Goal: Information Seeking & Learning: Learn about a topic

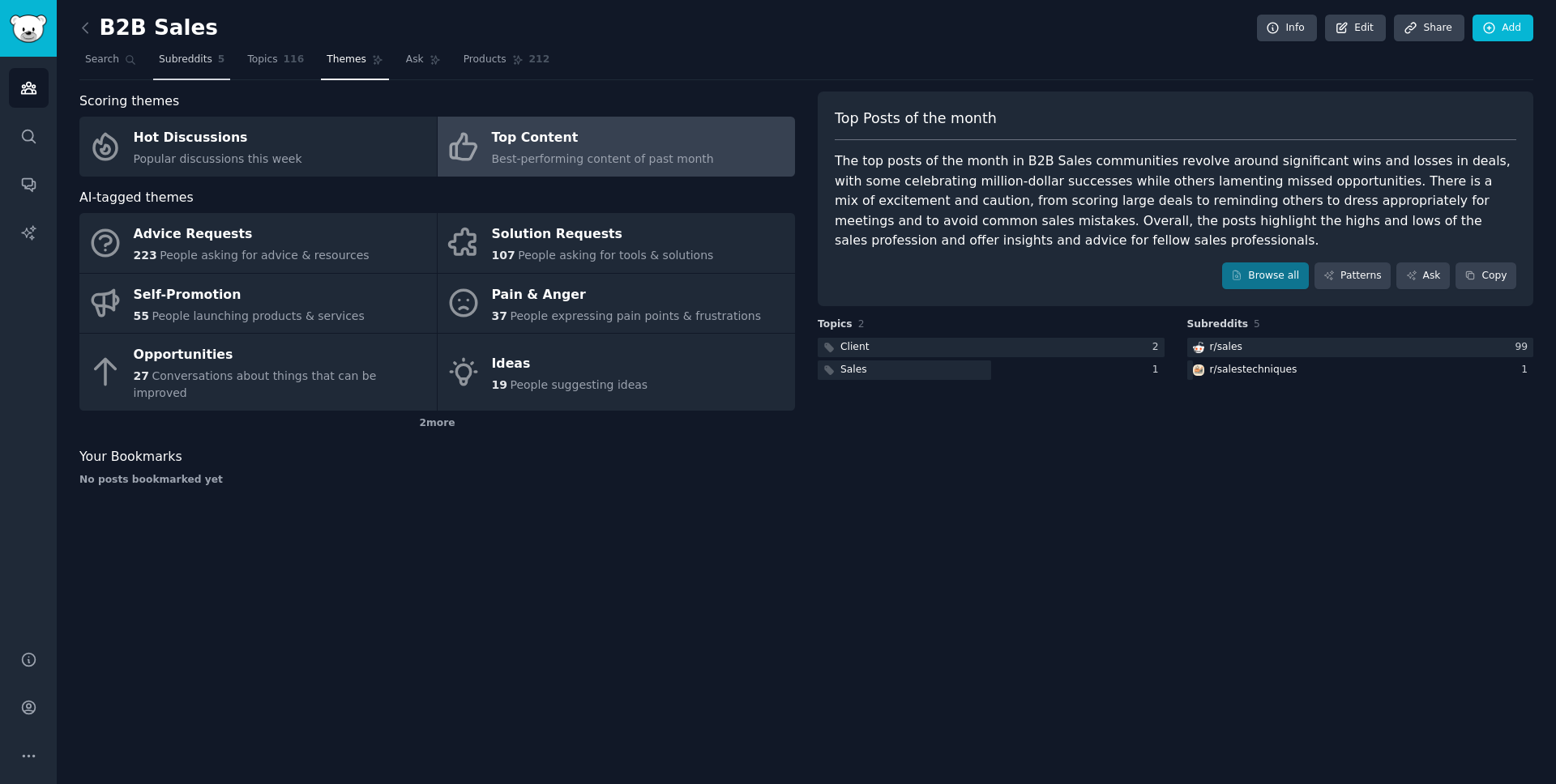
click at [175, 65] on span "Subreddits" at bounding box center [185, 60] width 53 height 15
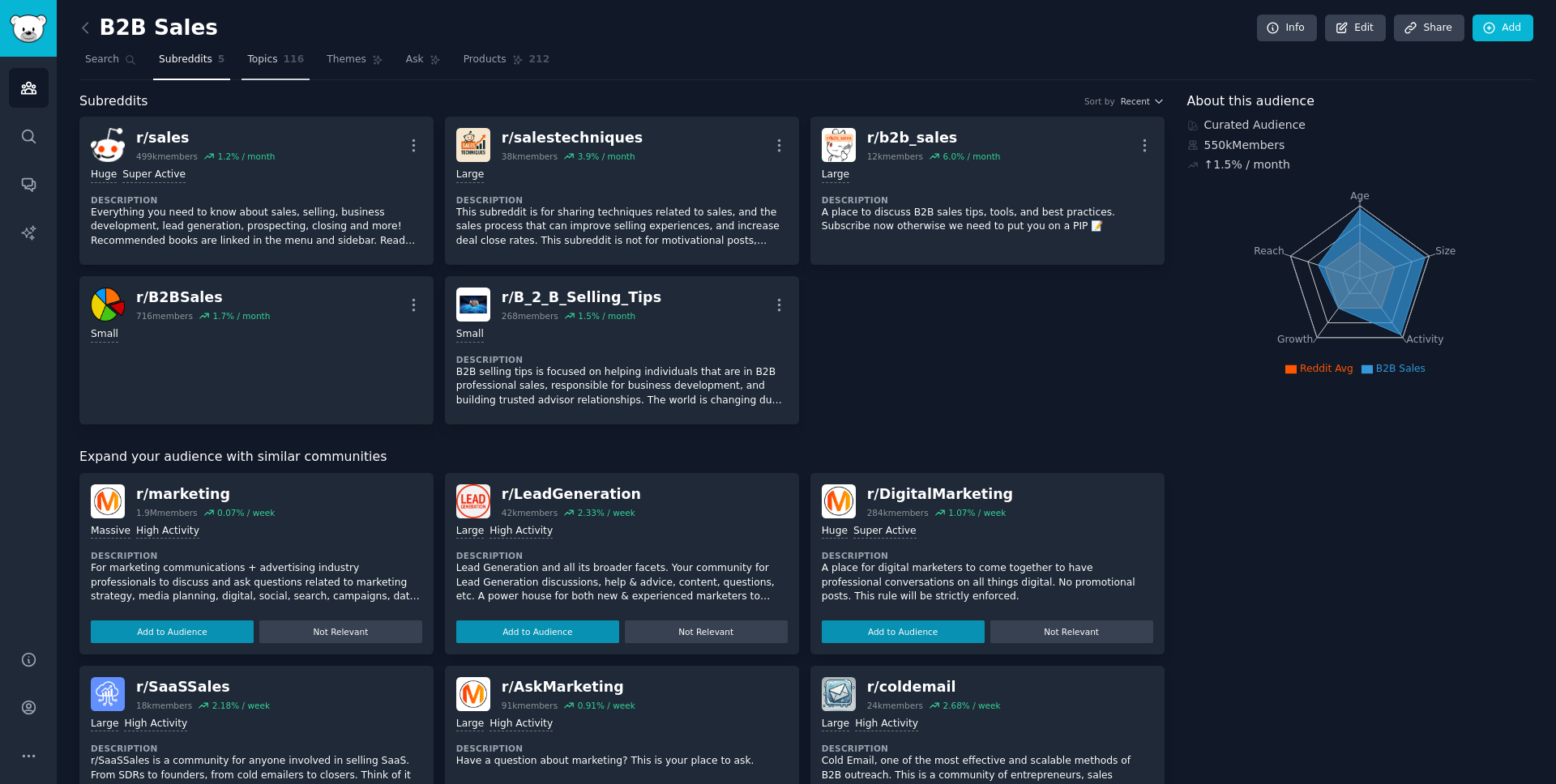
click at [266, 52] on span "Topics" at bounding box center [262, 60] width 30 height 15
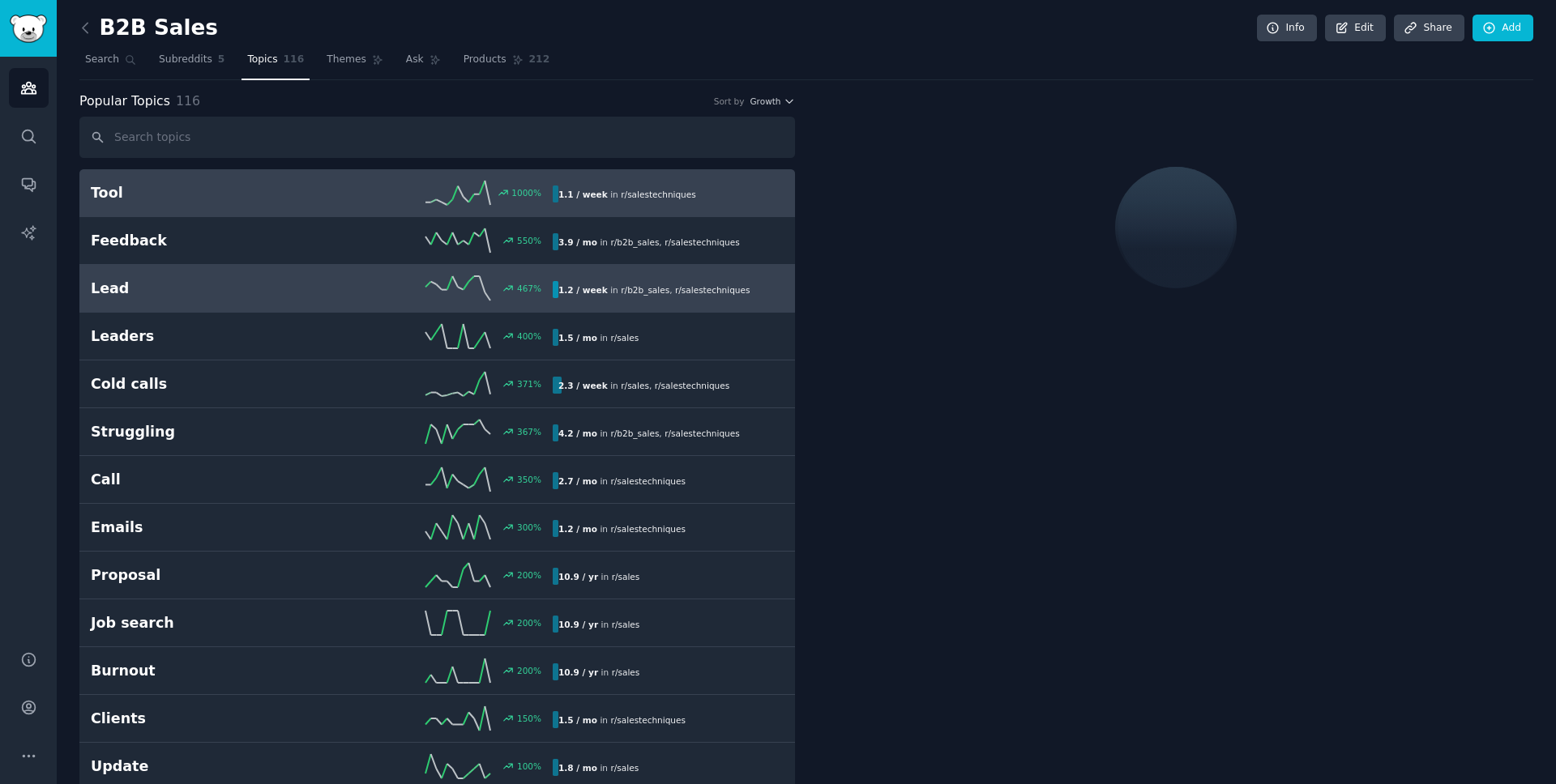
click at [178, 294] on h2 "Lead" at bounding box center [206, 289] width 231 height 20
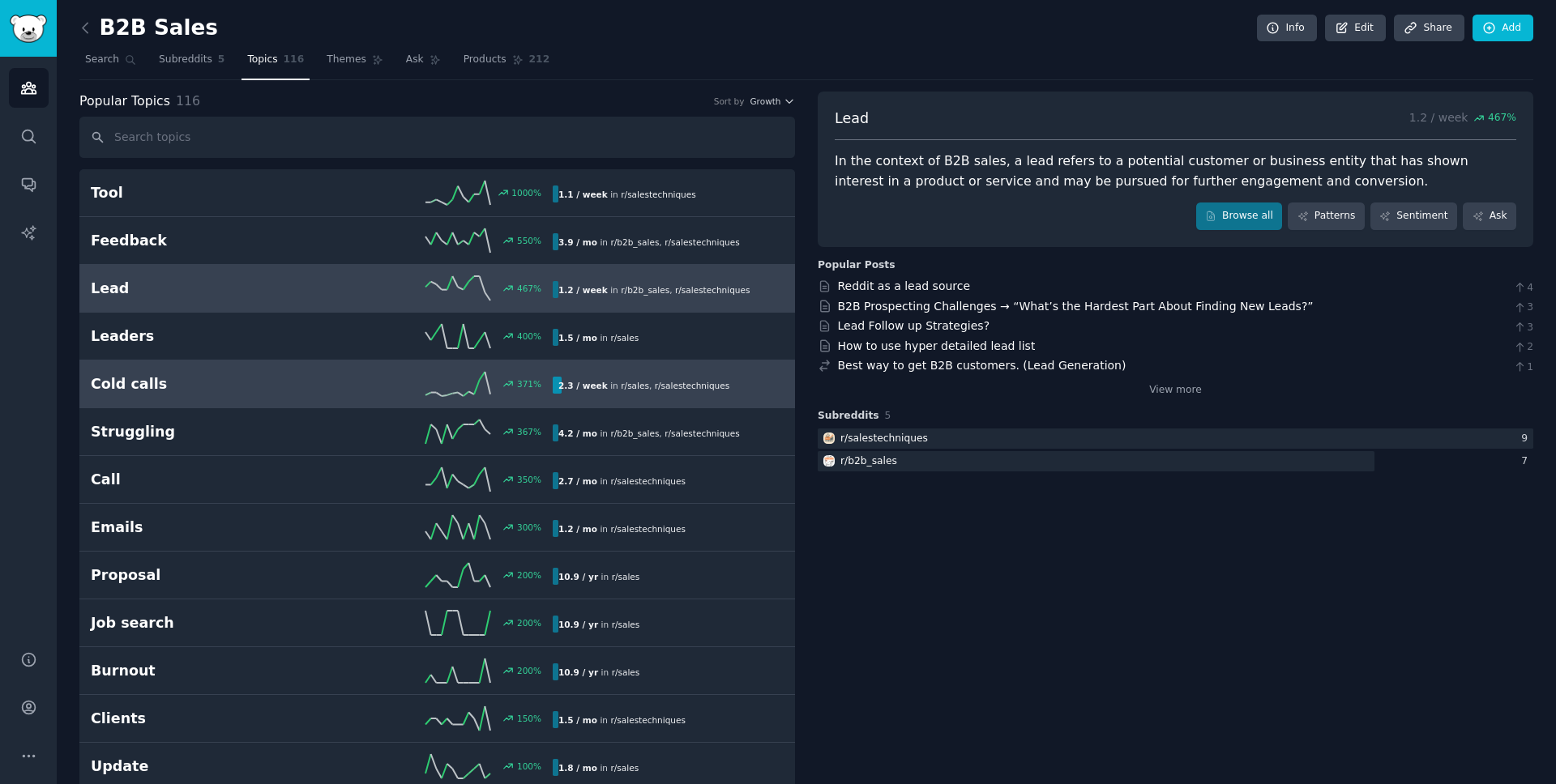
click at [260, 365] on link "Cold calls 371 % 2.3 / week in r/ sales , r/ salestechniques" at bounding box center [437, 385] width 715 height 48
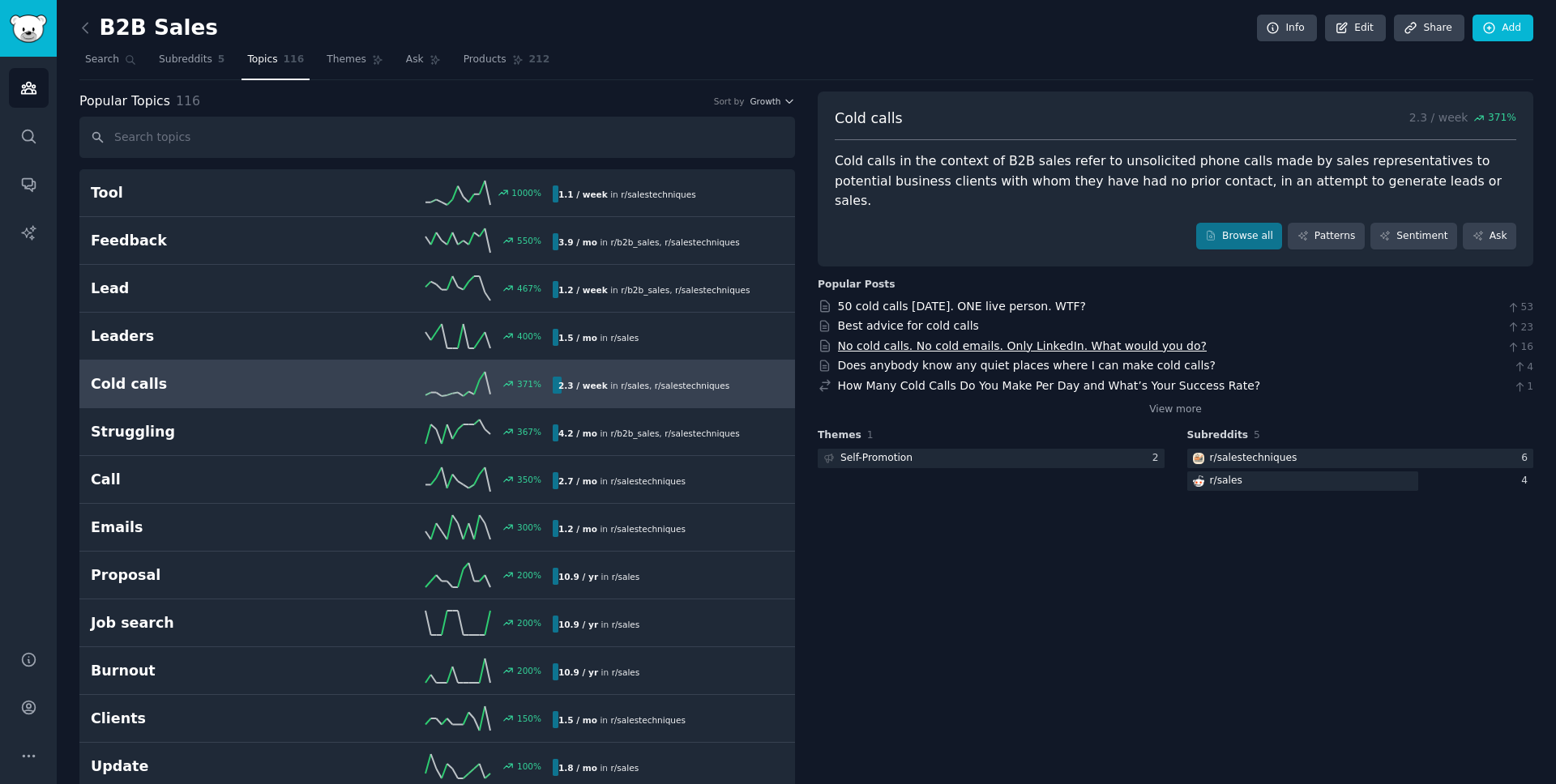
click at [1114, 339] on link "No cold calls. No cold emails. Only LinkedIn. What would you do?" at bounding box center [1022, 346] width 369 height 13
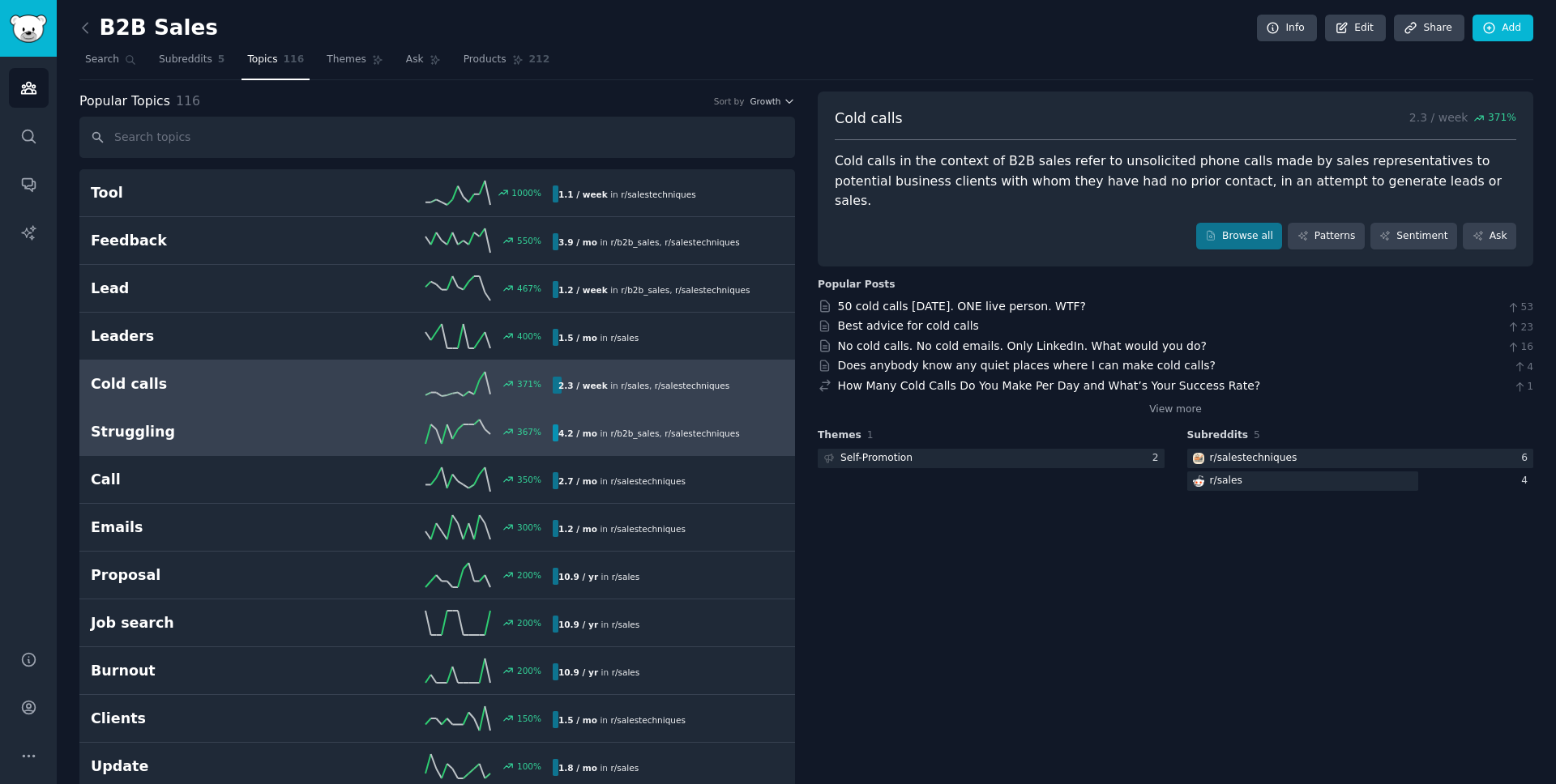
click at [302, 422] on h2 "Struggling" at bounding box center [206, 432] width 231 height 20
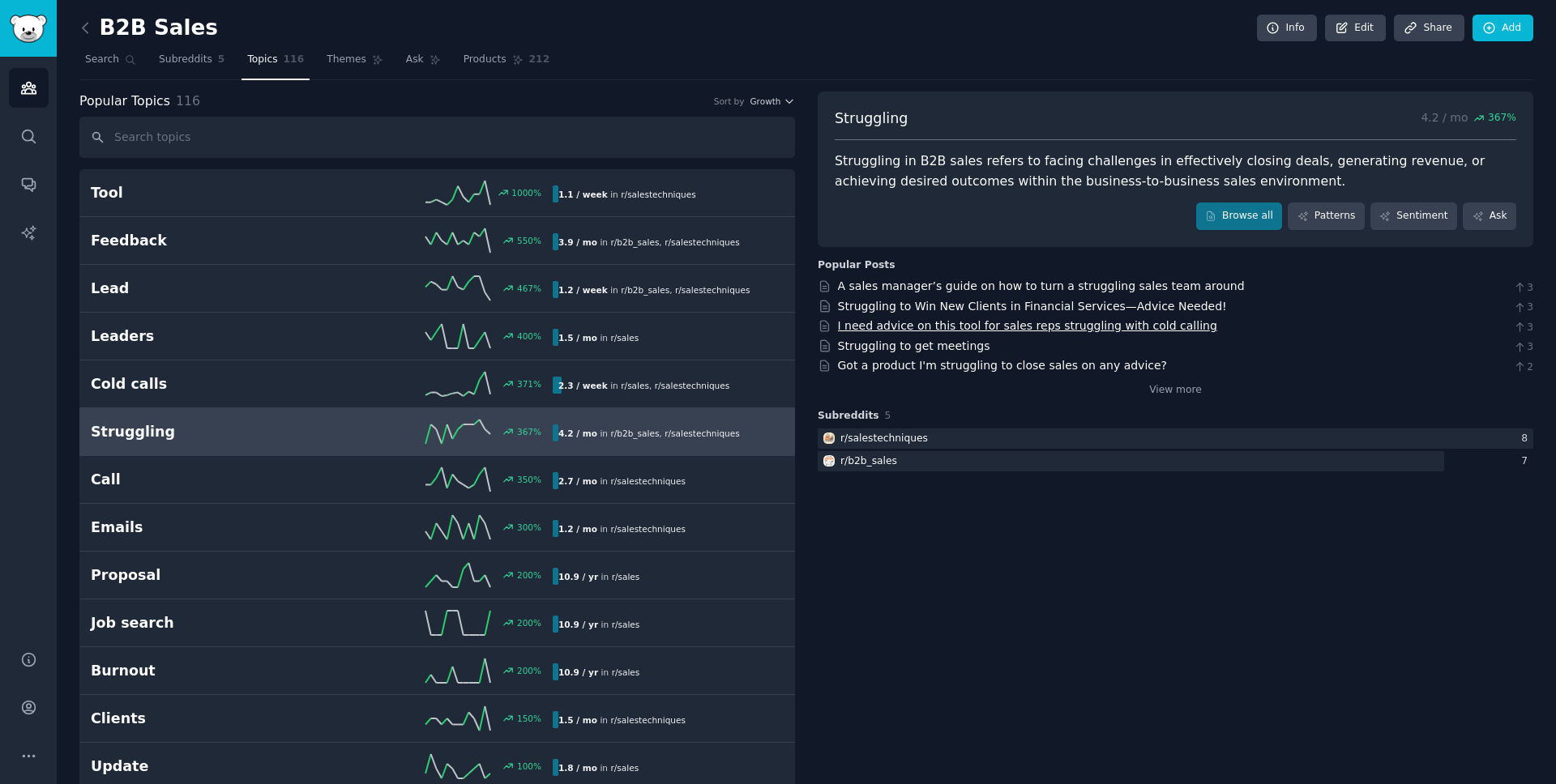
click at [946, 328] on link "I need advice on this tool for sales reps struggling with cold calling" at bounding box center [1027, 326] width 379 height 13
